Goal: Check status: Check status

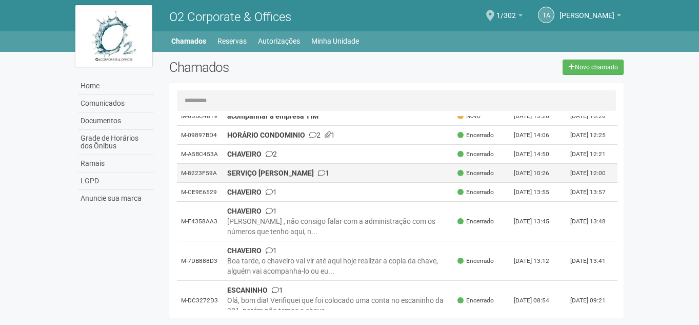
scroll to position [51, 0]
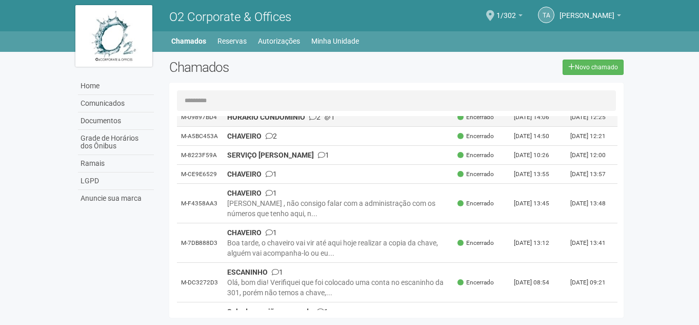
click at [280, 125] on td "HORÁRIO CONDOMINIO 2 1" at bounding box center [338, 117] width 231 height 19
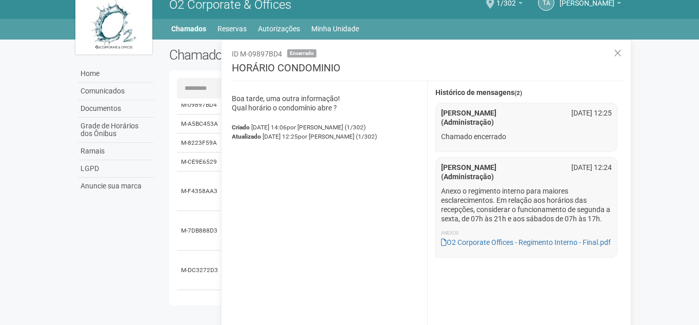
scroll to position [16, 0]
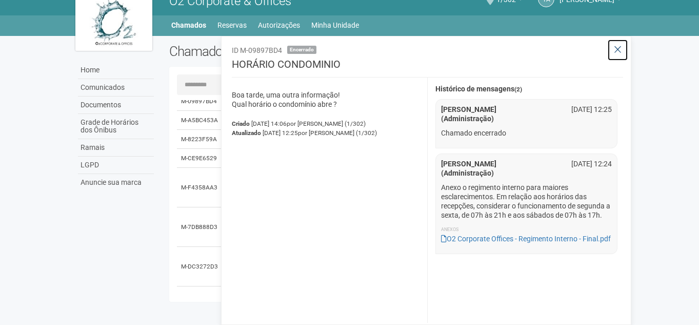
click at [620, 46] on icon at bounding box center [618, 50] width 8 height 10
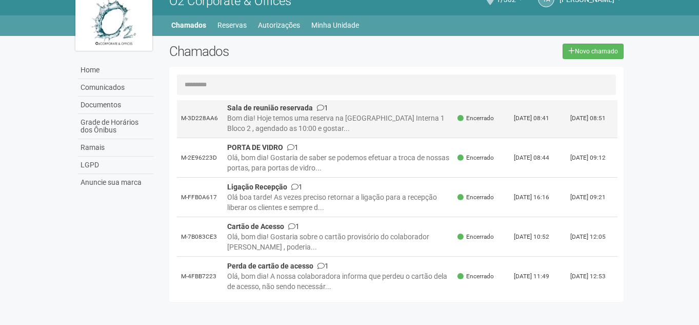
scroll to position [257, 0]
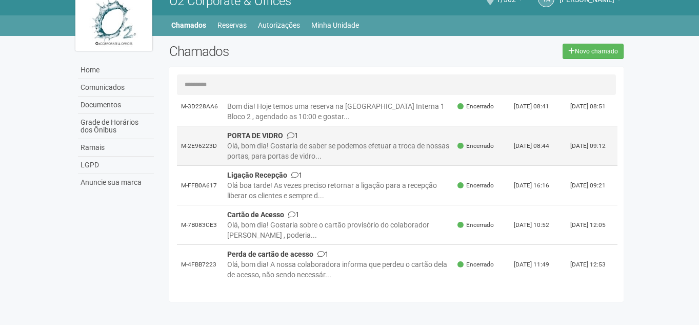
click at [351, 161] on div "Olá, bom dia! Gostaria de saber se podemos efetuar a troca de nossas portas, pa…" at bounding box center [338, 151] width 223 height 21
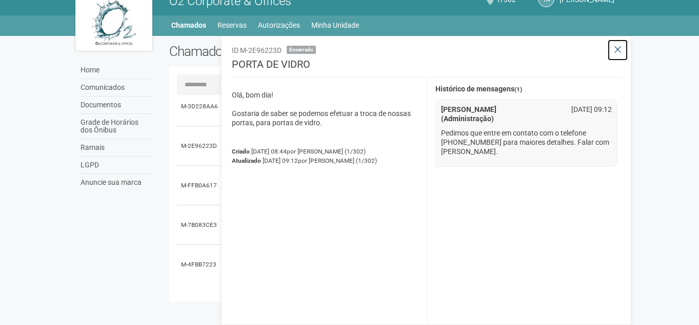
click at [621, 47] on icon at bounding box center [618, 50] width 8 height 10
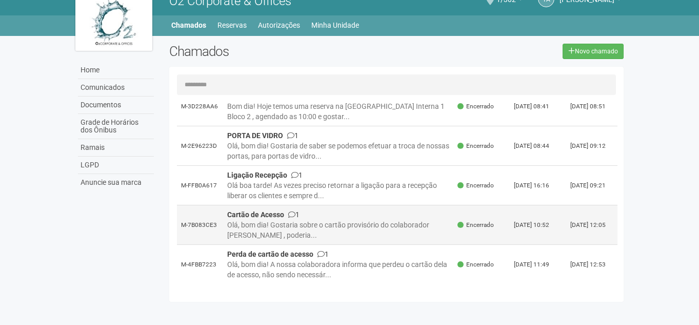
scroll to position [242, 0]
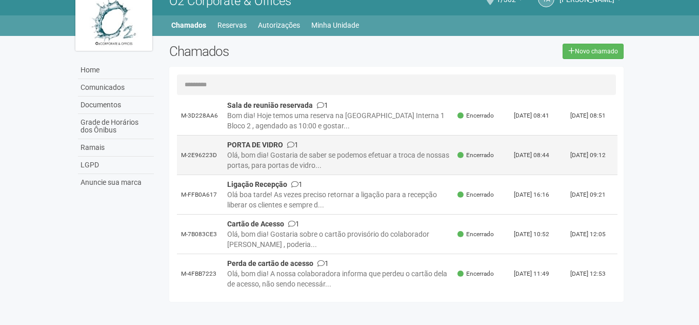
click at [365, 170] on div "Olá, bom dia! Gostaria de saber se podemos efetuar a troca de nossas portas, pa…" at bounding box center [338, 160] width 223 height 21
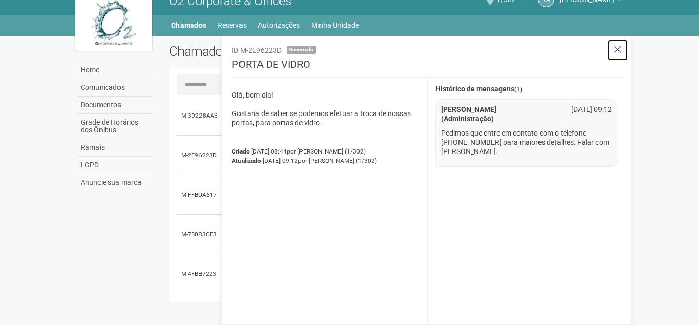
click at [617, 45] on icon at bounding box center [618, 50] width 8 height 10
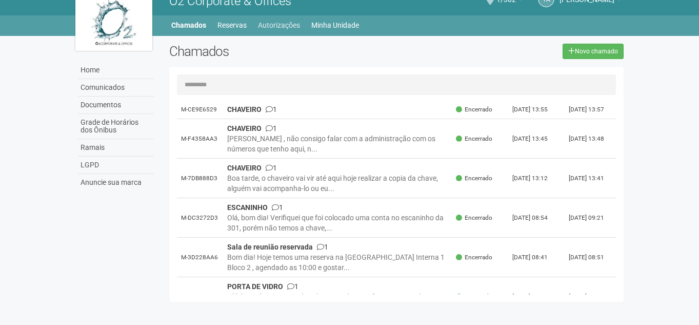
scroll to position [88, 0]
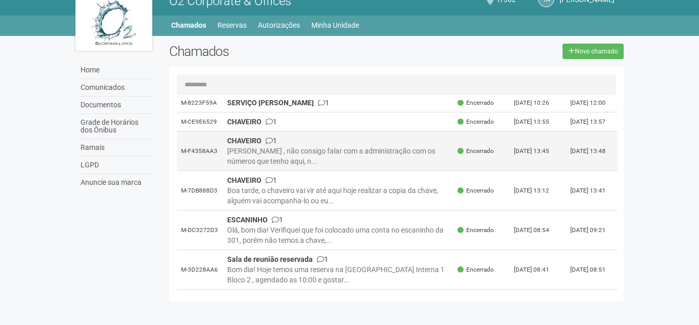
click at [374, 166] on div "[PERSON_NAME] , não consigo falar com a administração com os números que tenho …" at bounding box center [338, 156] width 223 height 21
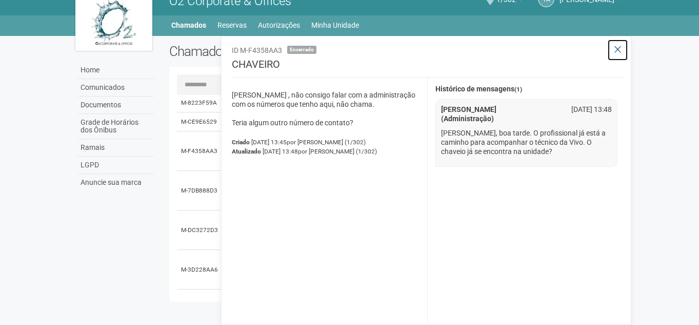
click at [620, 49] on icon at bounding box center [618, 50] width 8 height 10
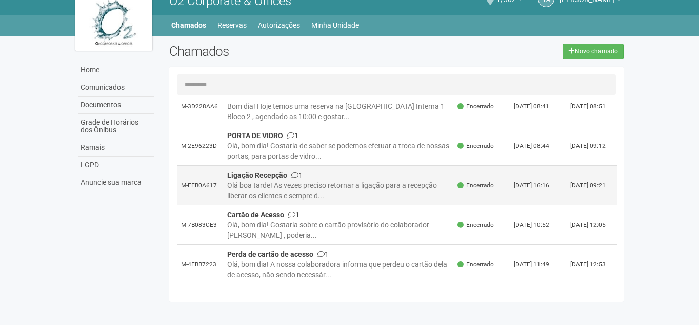
scroll to position [293, 0]
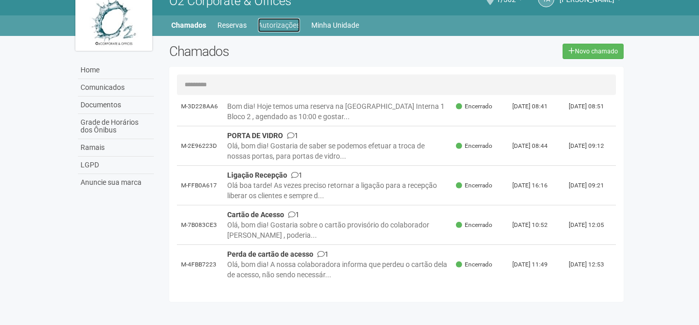
click at [286, 22] on link "Autorizações" at bounding box center [279, 25] width 42 height 14
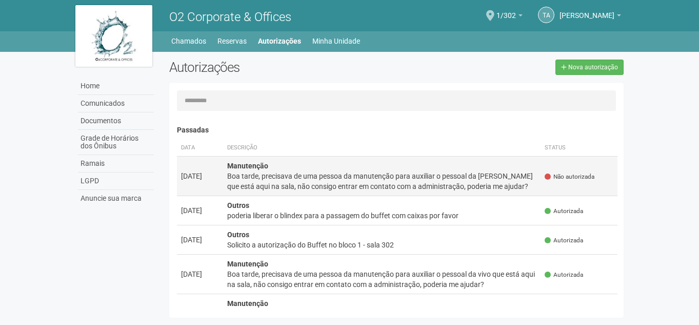
click at [344, 169] on td "Manutenção Boa tarde, precisava de uma pessoa da manutenção para auxiliar o pes…" at bounding box center [382, 176] width 318 height 40
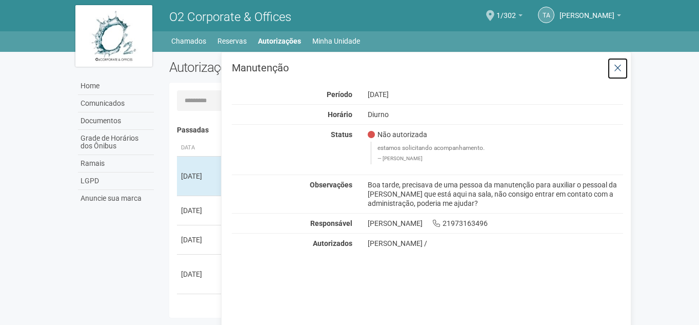
click at [613, 68] on button at bounding box center [617, 68] width 21 height 22
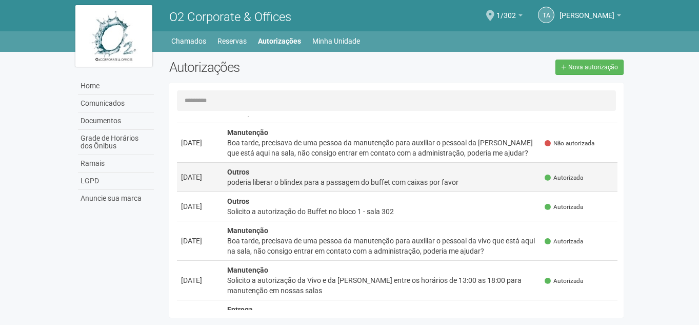
scroll to position [51, 0]
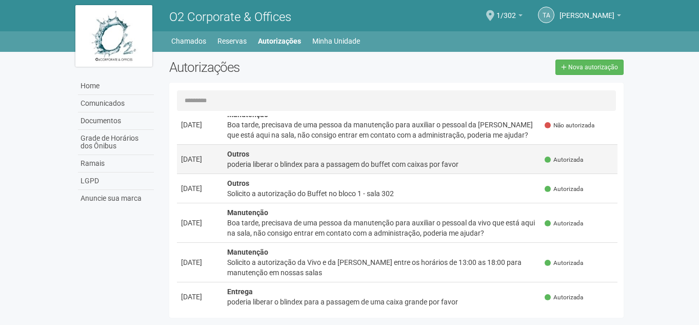
click at [395, 159] on div "poderia liberar o blindex para a passagem do buffet com caixas por favor" at bounding box center [382, 164] width 310 height 10
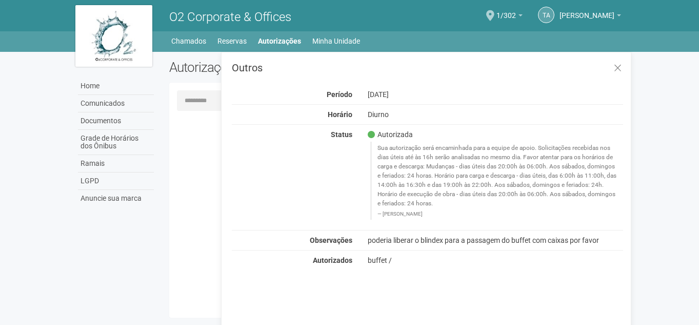
scroll to position [0, 0]
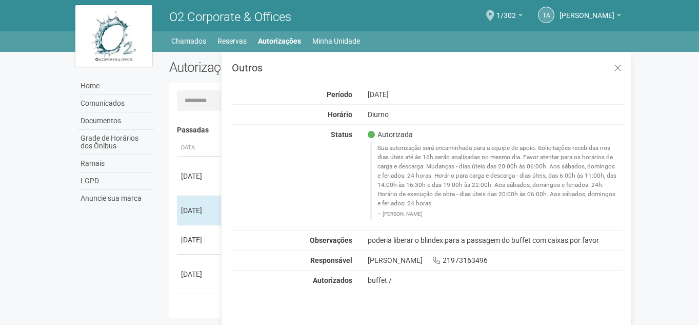
click at [640, 100] on body "Aguarde... O2 Corporate & Offices TA Thamiris Abdala Thamiris Abdala thamiris@h…" at bounding box center [349, 162] width 699 height 325
